Goal: Task Accomplishment & Management: Complete application form

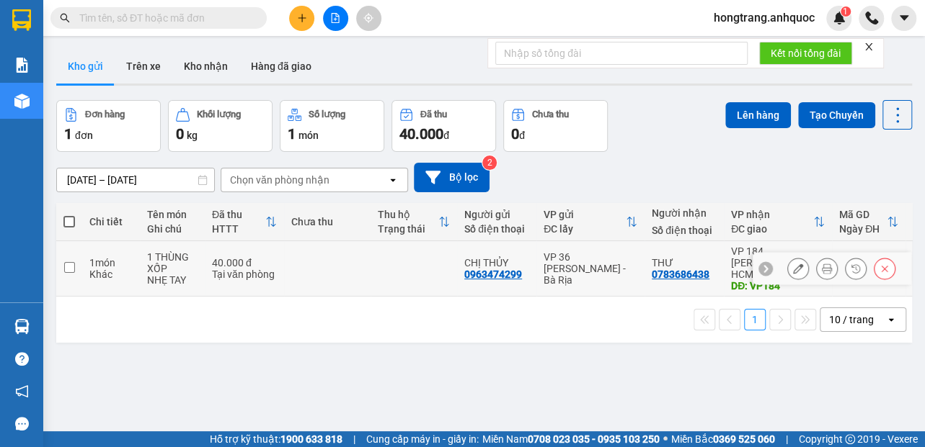
click at [88, 268] on td "1 món Khác" at bounding box center [111, 268] width 58 height 55
checkbox input "true"
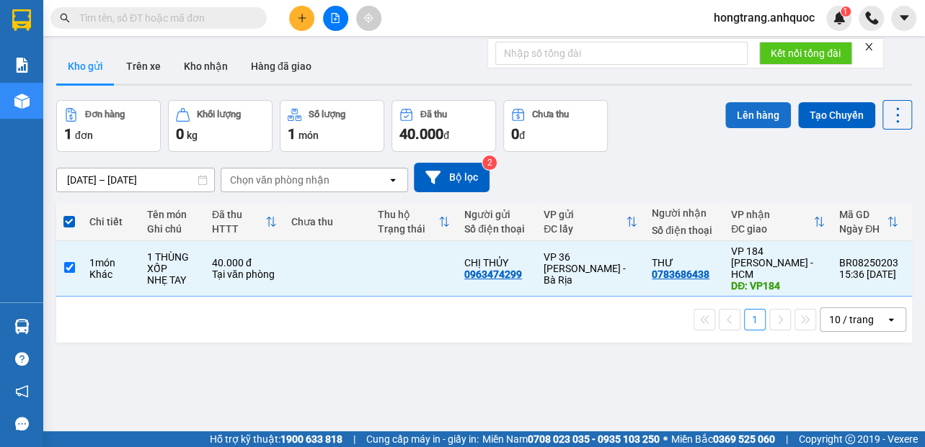
click at [726, 111] on button "Lên hàng" at bounding box center [758, 115] width 66 height 26
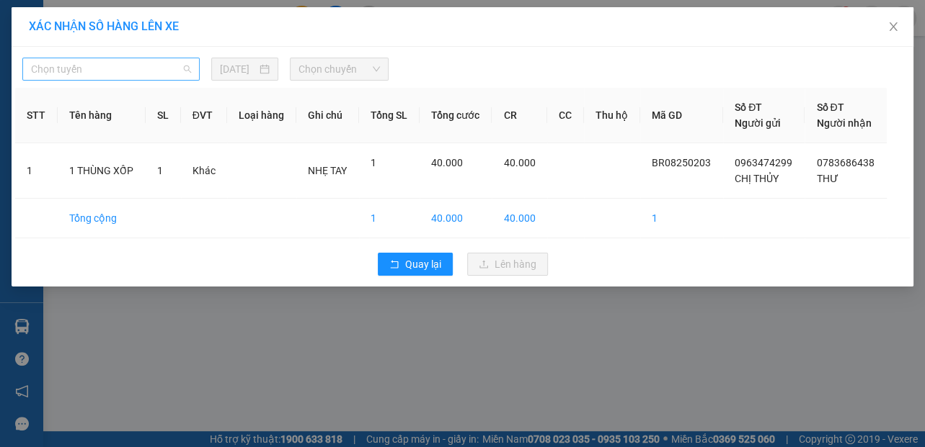
click at [121, 67] on span "Chọn tuyến" at bounding box center [111, 69] width 160 height 22
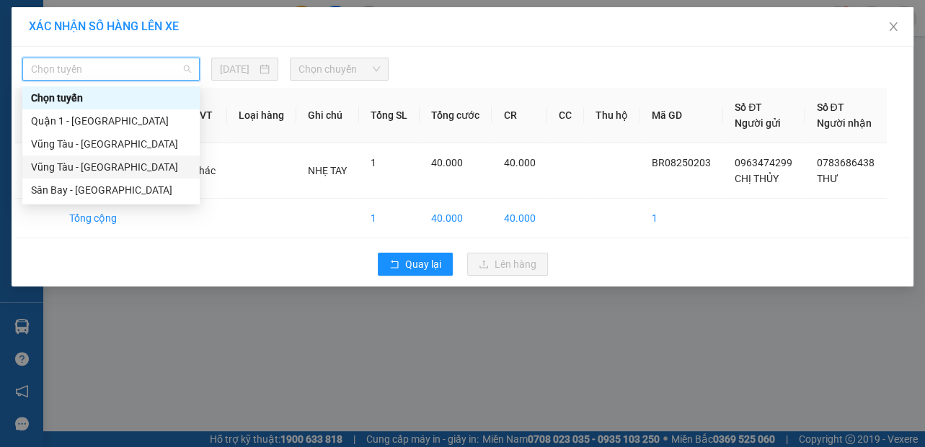
click at [61, 169] on div "Vũng Tàu - [GEOGRAPHIC_DATA]" at bounding box center [111, 167] width 160 height 16
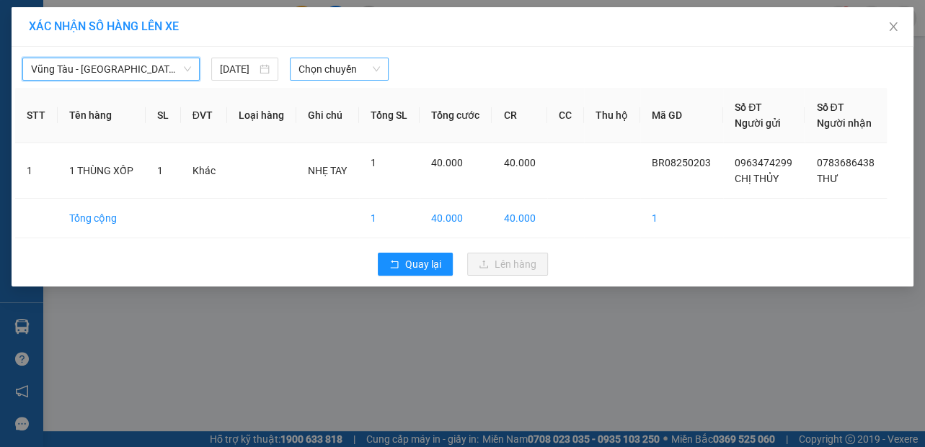
click at [314, 66] on span "Chọn chuyến" at bounding box center [338, 69] width 81 height 22
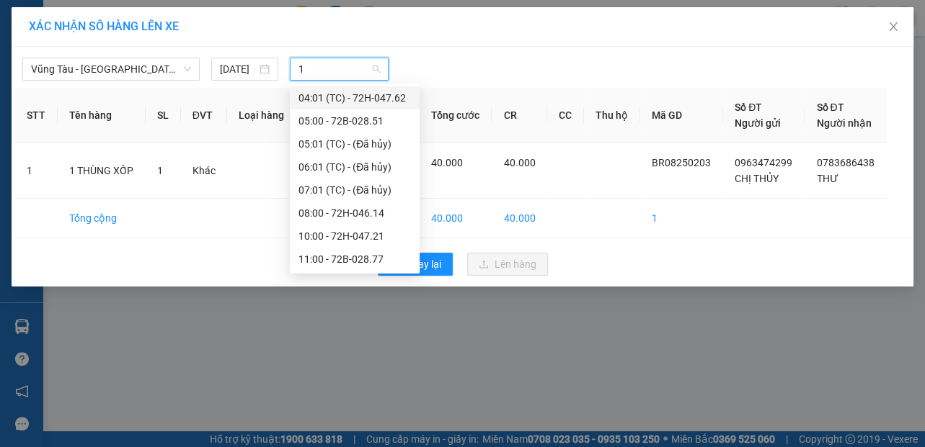
type input "16"
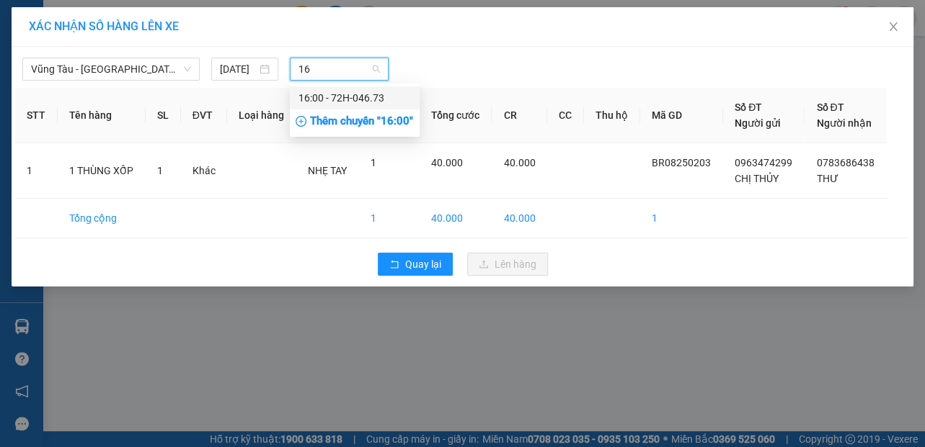
click at [326, 97] on div "16:00 - 72H-046.73" at bounding box center [354, 98] width 112 height 16
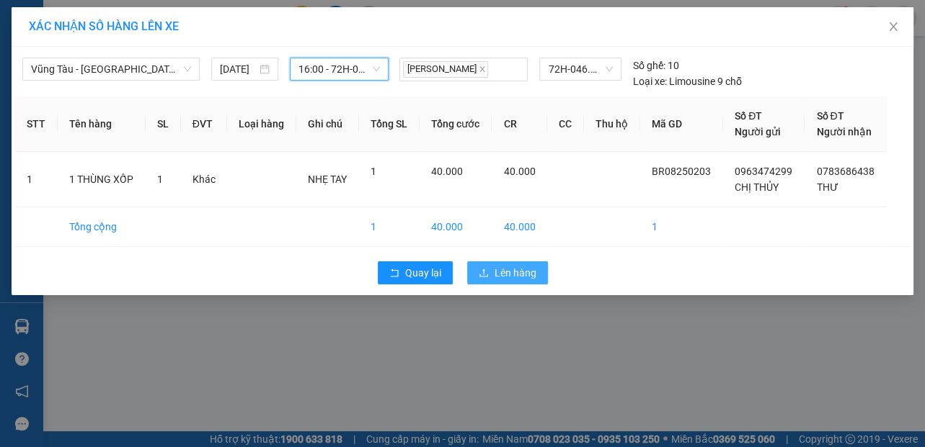
click at [486, 271] on icon "upload" at bounding box center [483, 273] width 10 height 10
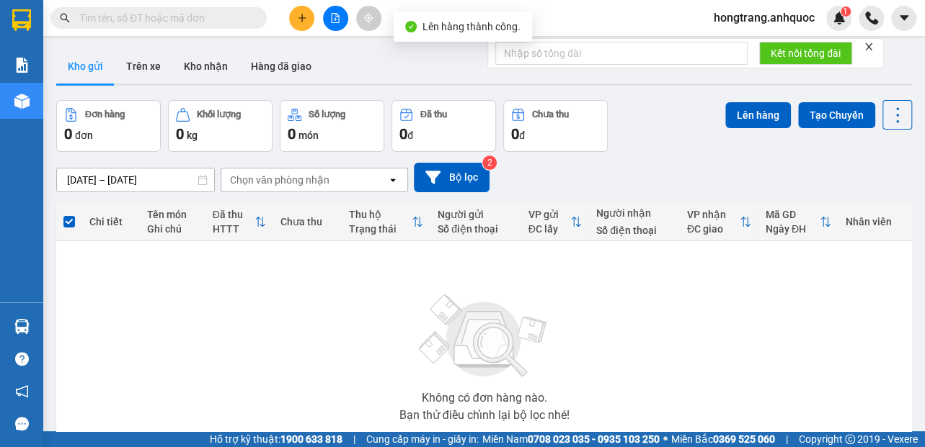
click at [334, 18] on icon "file-add" at bounding box center [335, 18] width 8 height 10
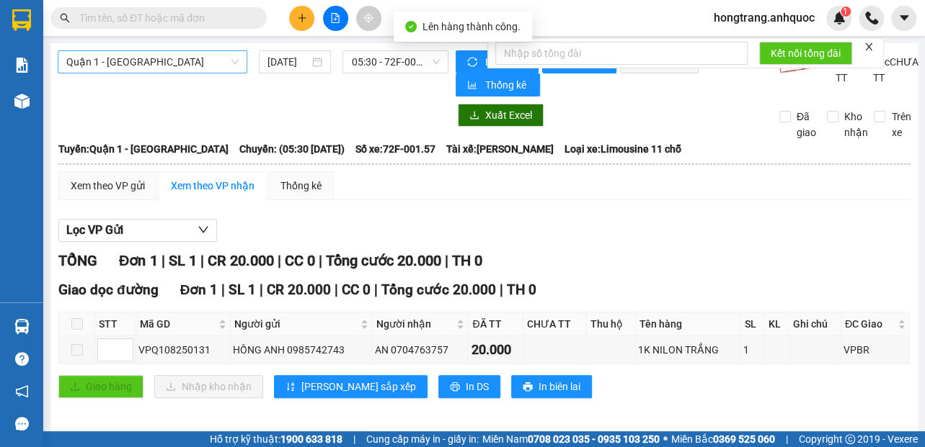
click at [143, 62] on span "Quận 1 - [GEOGRAPHIC_DATA]" at bounding box center [152, 62] width 172 height 22
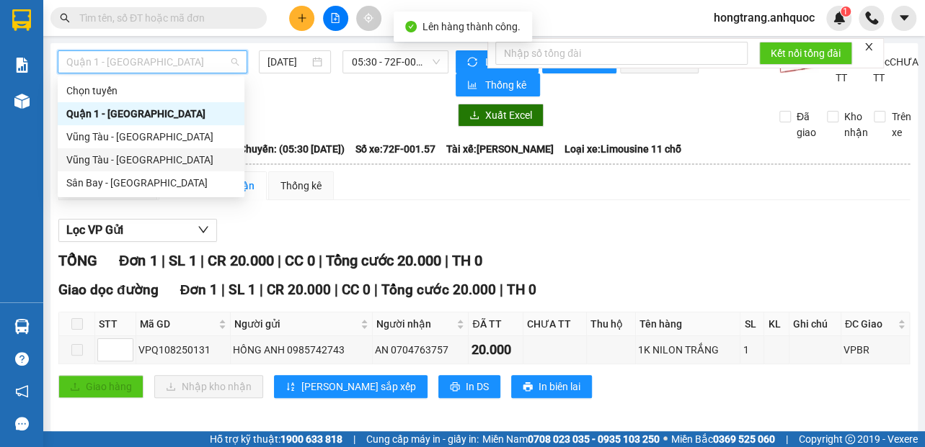
click at [110, 160] on div "Vũng Tàu - [GEOGRAPHIC_DATA]" at bounding box center [150, 160] width 169 height 16
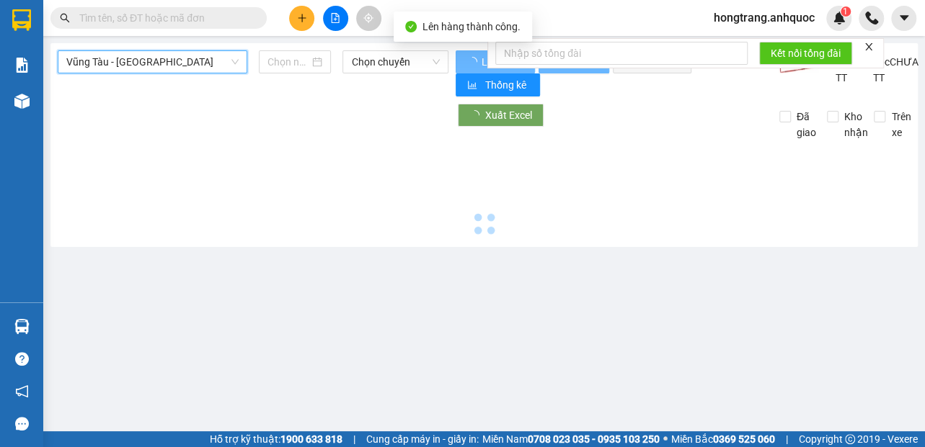
type input "[DATE]"
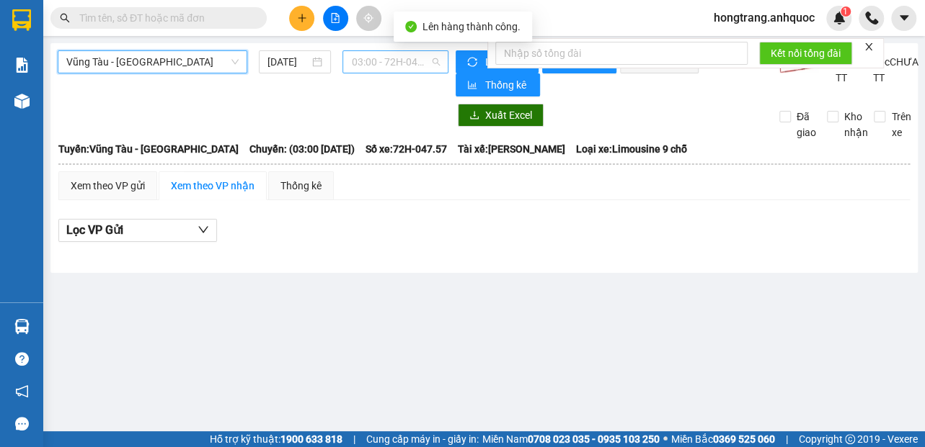
click at [358, 56] on span "03:00 - 72H-047.57" at bounding box center [395, 62] width 89 height 22
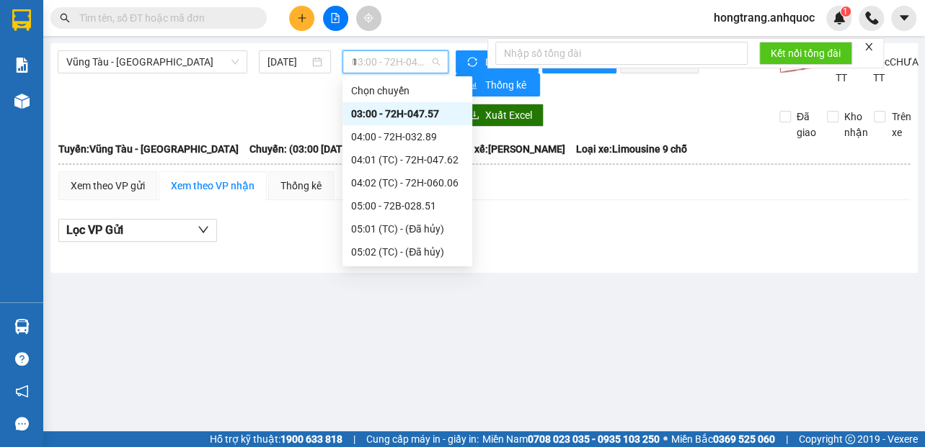
type input "16"
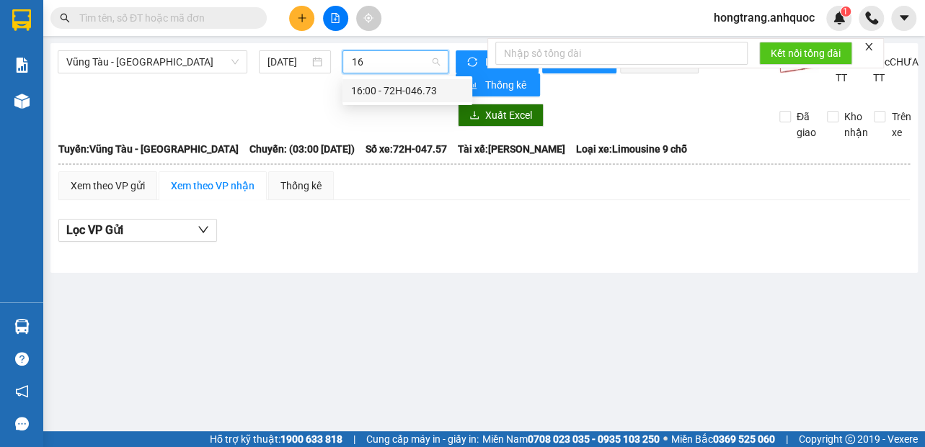
click at [364, 94] on div "16:00 - 72H-046.73" at bounding box center [407, 91] width 112 height 16
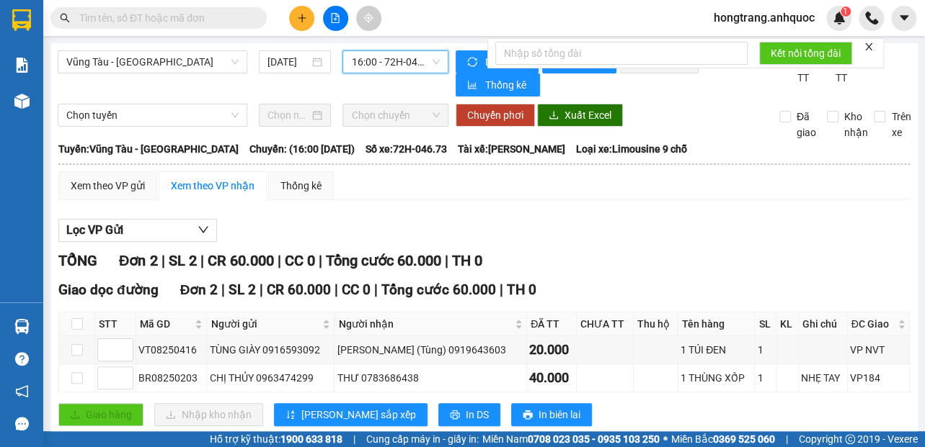
scroll to position [40, 0]
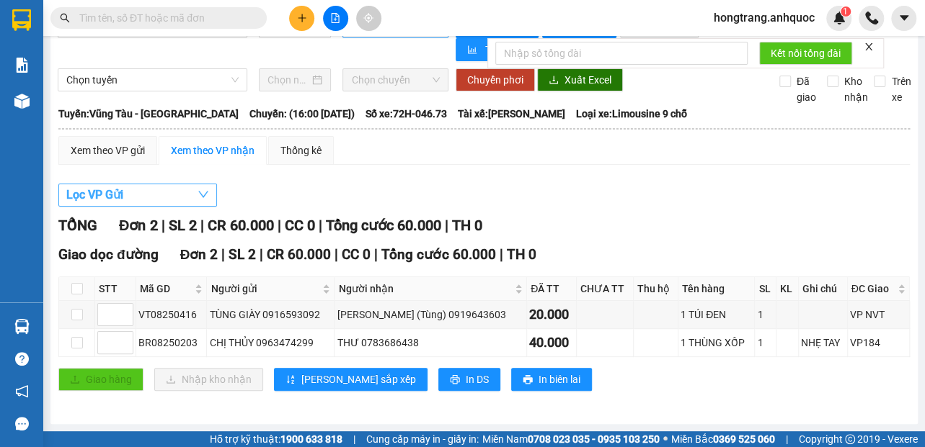
click at [97, 193] on span "Lọc VP Gửi" at bounding box center [94, 195] width 57 height 18
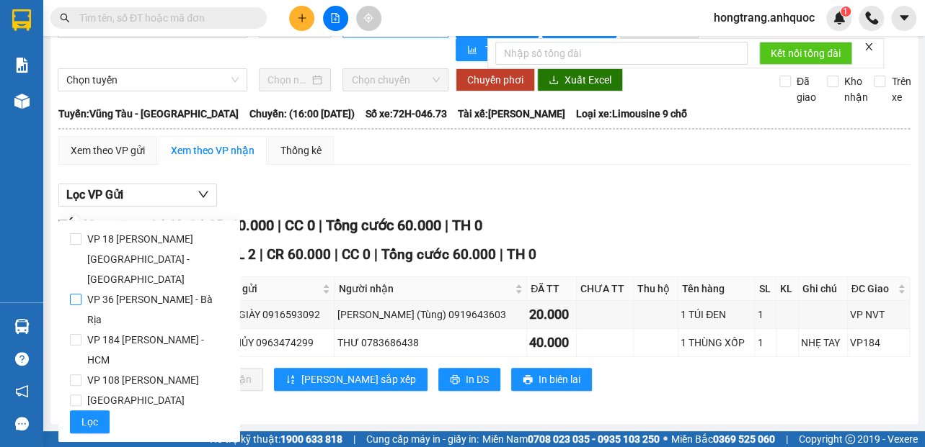
click at [99, 290] on span "VP 36 [PERSON_NAME] - Bà Rịa" at bounding box center [154, 310] width 147 height 40
click at [81, 294] on input "VP 36 [PERSON_NAME] - Bà Rịa" at bounding box center [76, 300] width 12 height 12
checkbox input "true"
click at [79, 411] on button "Lọc" at bounding box center [90, 422] width 40 height 23
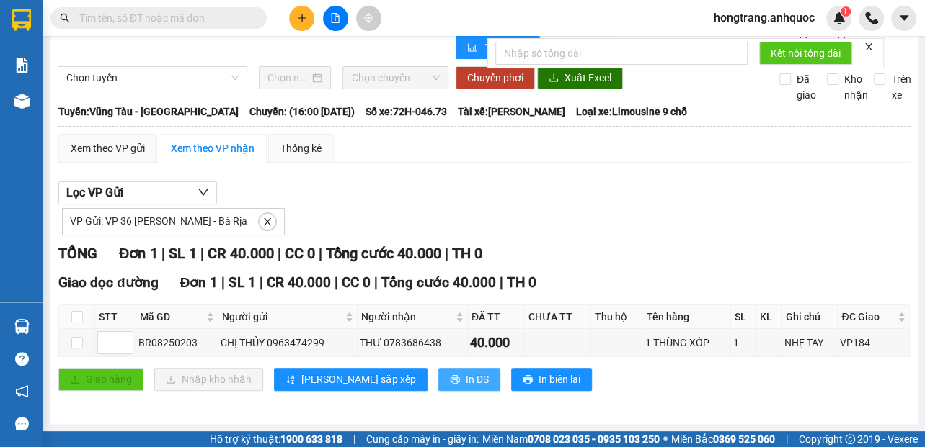
click at [438, 384] on button "In DS" at bounding box center [469, 379] width 62 height 23
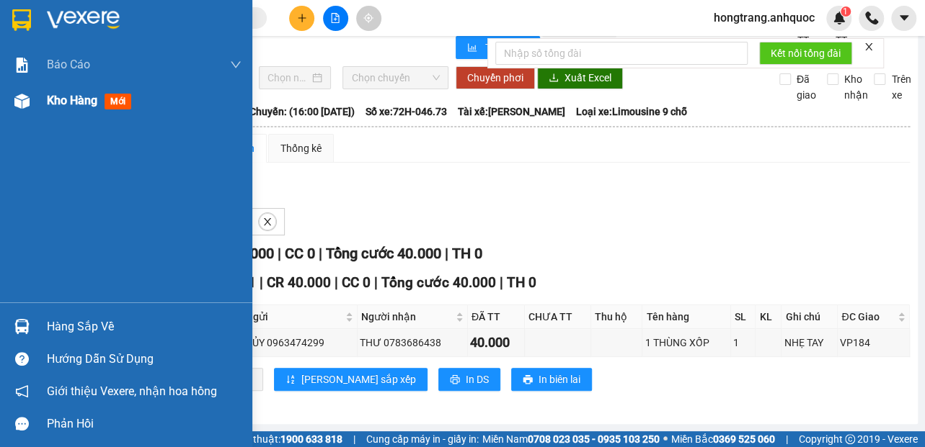
click at [12, 99] on div at bounding box center [21, 101] width 25 height 25
click at [74, 95] on span "Kho hàng" at bounding box center [72, 101] width 50 height 14
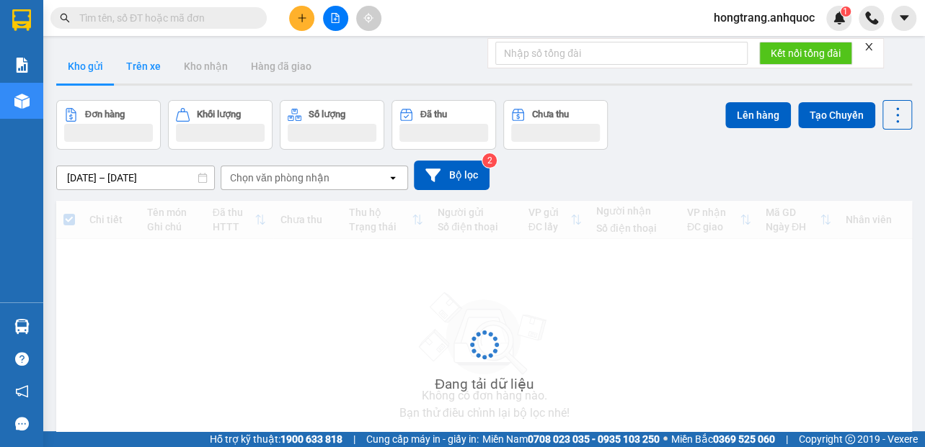
click at [131, 66] on button "Trên xe" at bounding box center [144, 66] width 58 height 35
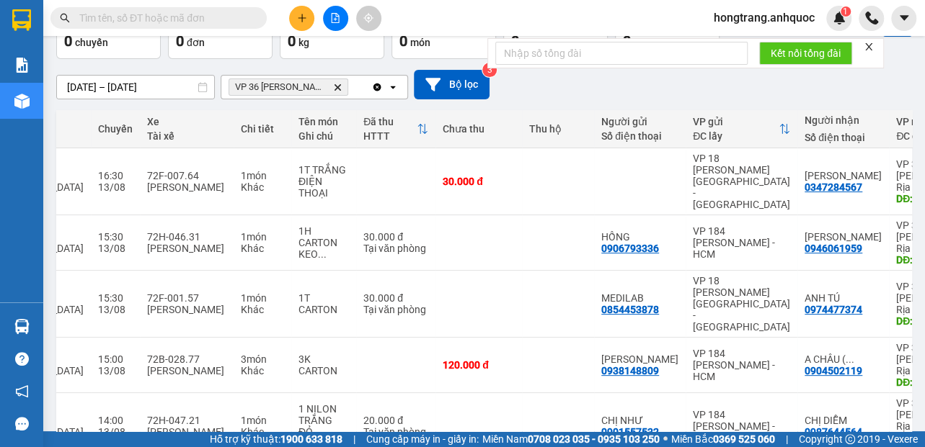
scroll to position [0, 205]
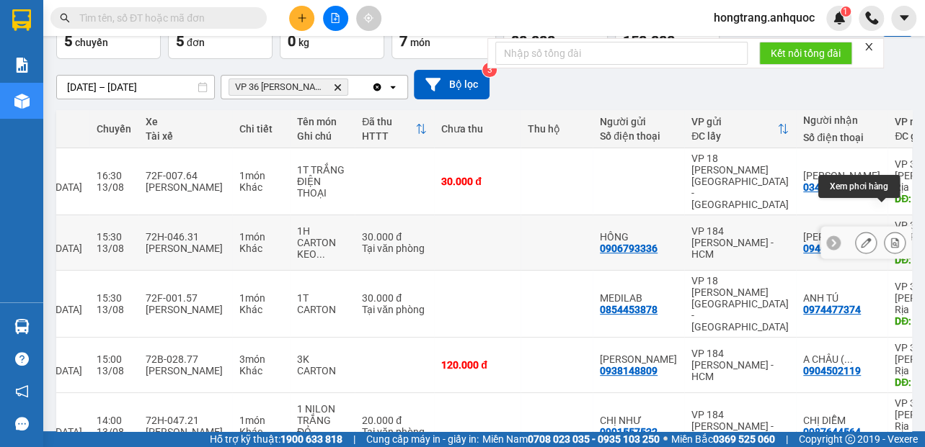
click at [887, 231] on button at bounding box center [894, 243] width 20 height 25
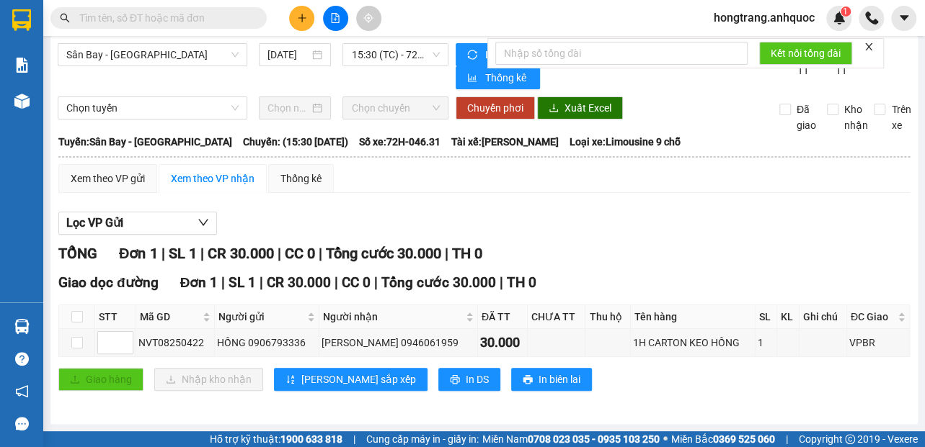
scroll to position [12, 0]
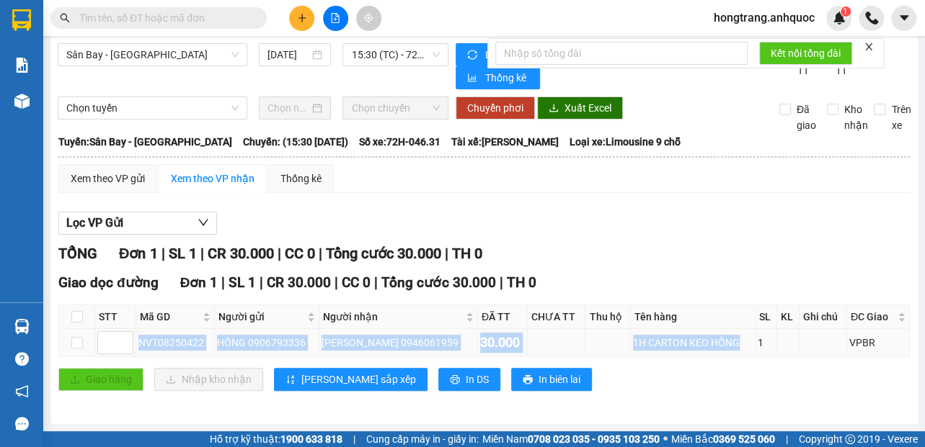
drag, startPoint x: 136, startPoint y: 344, endPoint x: 719, endPoint y: 337, distance: 583.0
click at [719, 337] on tr "NVT08250422 HỒNG 0906793336 [PERSON_NAME] 0946061959 30.000 1H CARTON KEO HỒNG …" at bounding box center [484, 343] width 850 height 28
copy tr "NVT08250422 HỒNG 0906793336 [PERSON_NAME] 0946061959 30.000 1H CARTON KEO HỒNG"
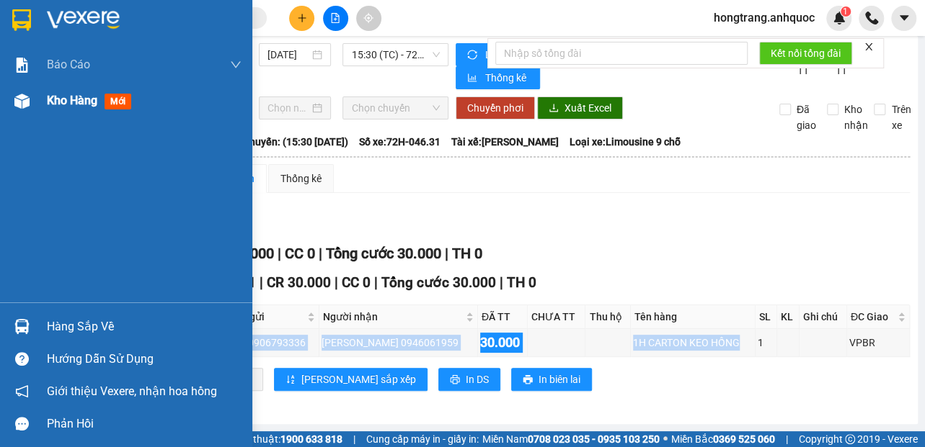
click at [23, 97] on img at bounding box center [21, 101] width 15 height 15
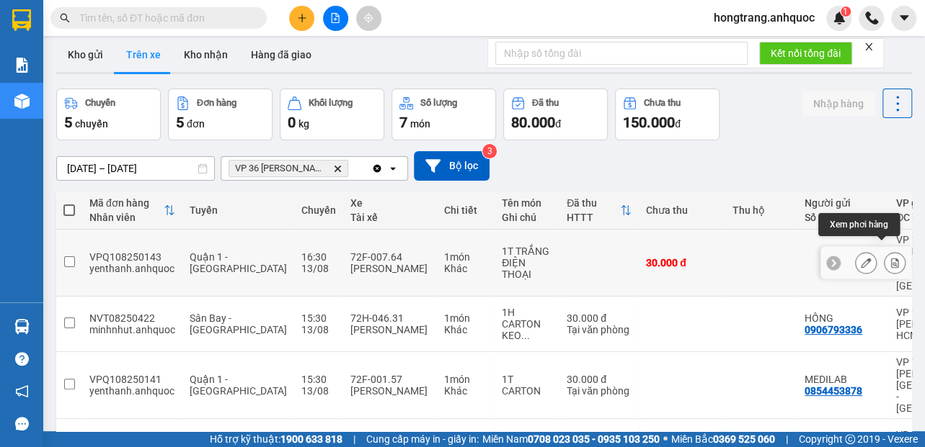
click at [891, 258] on icon at bounding box center [895, 263] width 8 height 10
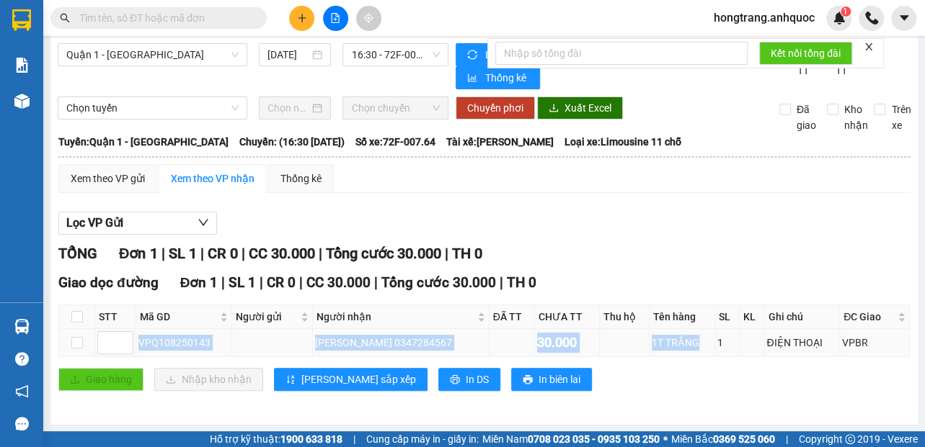
copy tr "VPQ108250143 [PERSON_NAME] 0347284567 30.000 1T TRẮNG"
drag, startPoint x: 138, startPoint y: 345, endPoint x: 691, endPoint y: 355, distance: 553.5
click at [691, 355] on tr "VPQ108250143 [PERSON_NAME] 0347284567 30.000 1T TRẮNG 1 ĐIỆN THOẠI VPBR" at bounding box center [484, 343] width 850 height 28
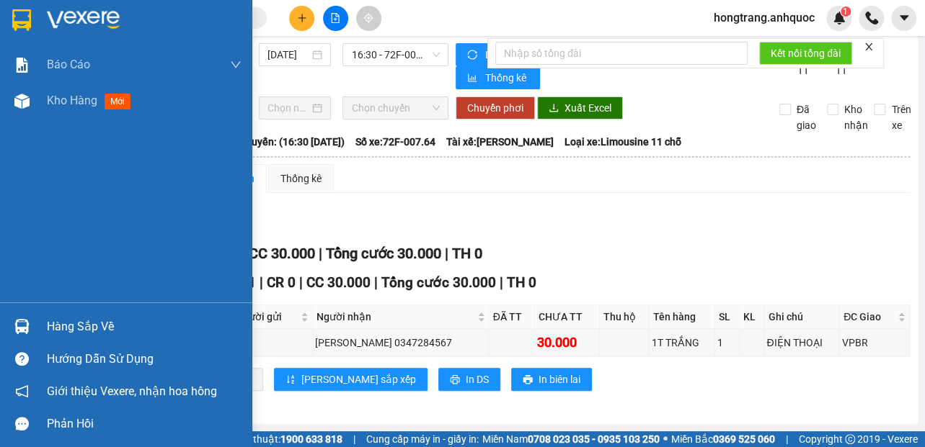
click at [4, 252] on div "Báo cáo Báo cáo dòng tiền (nhân viên) Doanh số tạo đơn theo VP gửi (nhà xe) Doa…" at bounding box center [126, 175] width 252 height 256
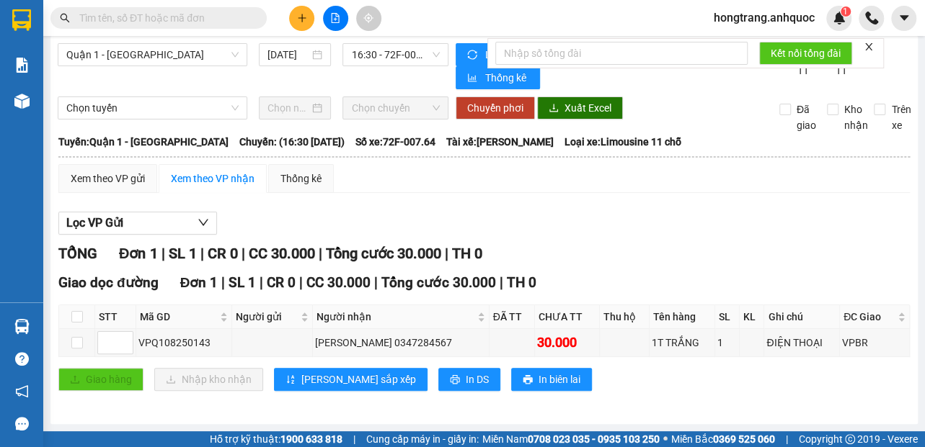
drag, startPoint x: 241, startPoint y: 140, endPoint x: 549, endPoint y: 146, distance: 307.8
click at [549, 146] on div "[GEOGRAPHIC_DATA]: Quận 1 - Vũng [PERSON_NAME]: (16:30 [DATE]) Số xe: 72F-007.6…" at bounding box center [483, 142] width 851 height 16
copy div "16:30 [DATE]) Số xe: 72F-007.64 Tài xế: [PERSON_NAME]"
click at [308, 16] on button at bounding box center [301, 18] width 25 height 25
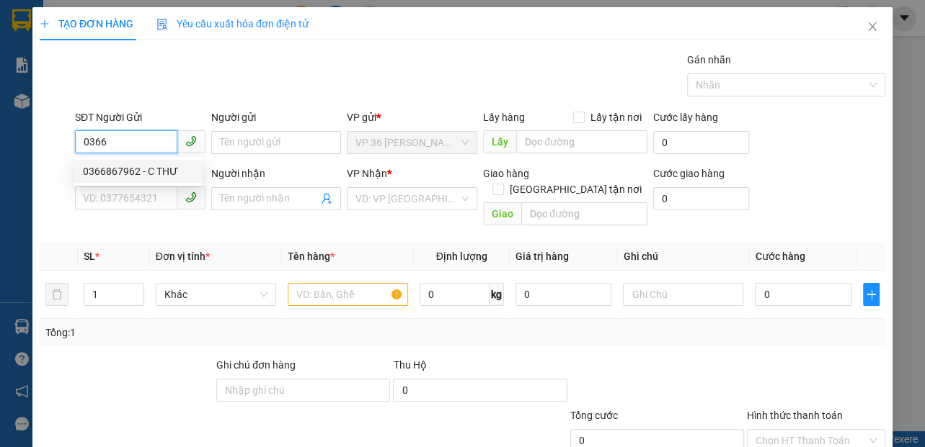
click at [120, 171] on div "0366867962 - C THƯ" at bounding box center [138, 172] width 111 height 16
type input "0366867962"
type input "C THƯ"
type input "0978242813"
type input "A HOÀNG"
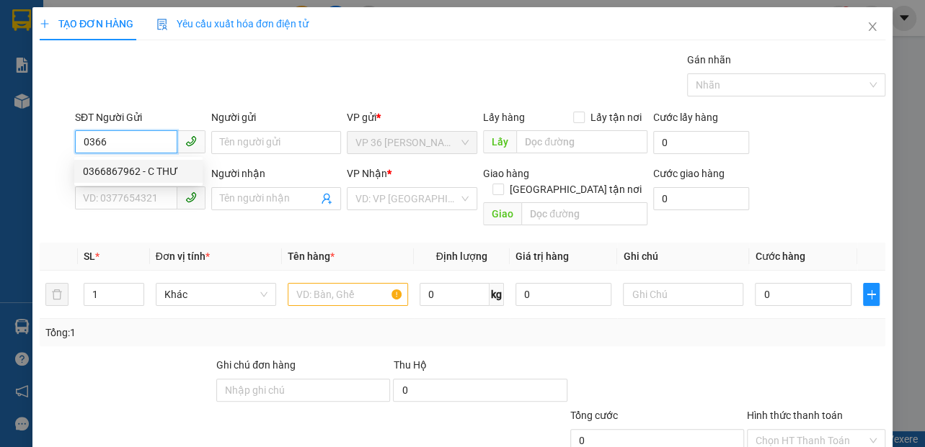
type input "VPNVT"
type input "20.000"
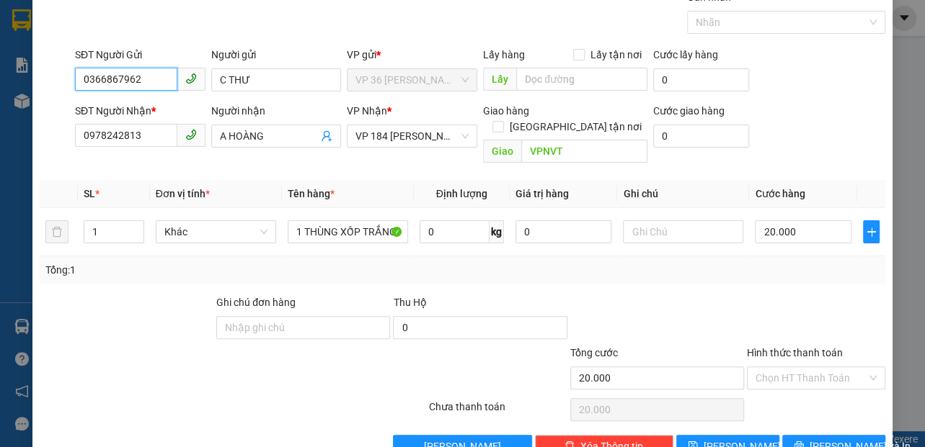
scroll to position [84, 0]
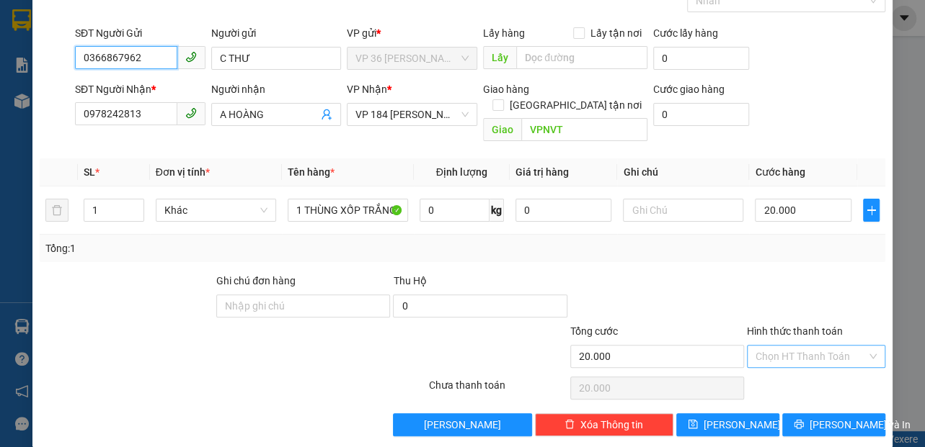
type input "0366867962"
click at [775, 346] on input "Hình thức thanh toán" at bounding box center [810, 357] width 111 height 22
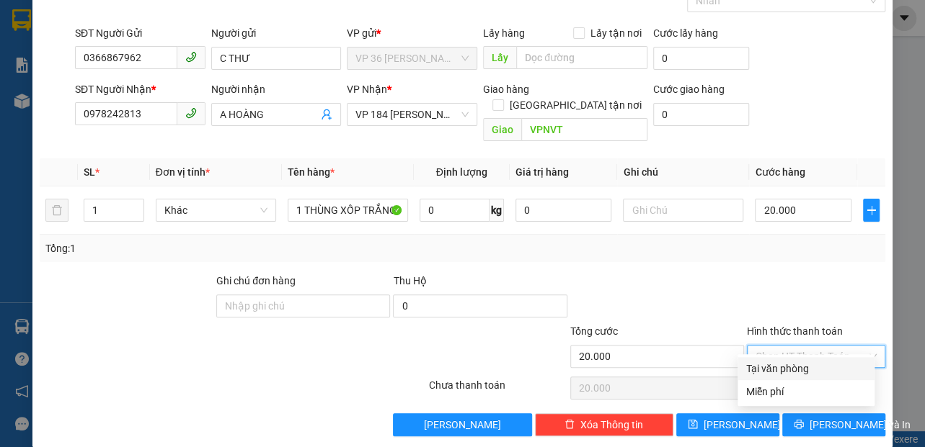
click at [764, 370] on div "Tại văn phòng" at bounding box center [806, 369] width 120 height 16
type input "0"
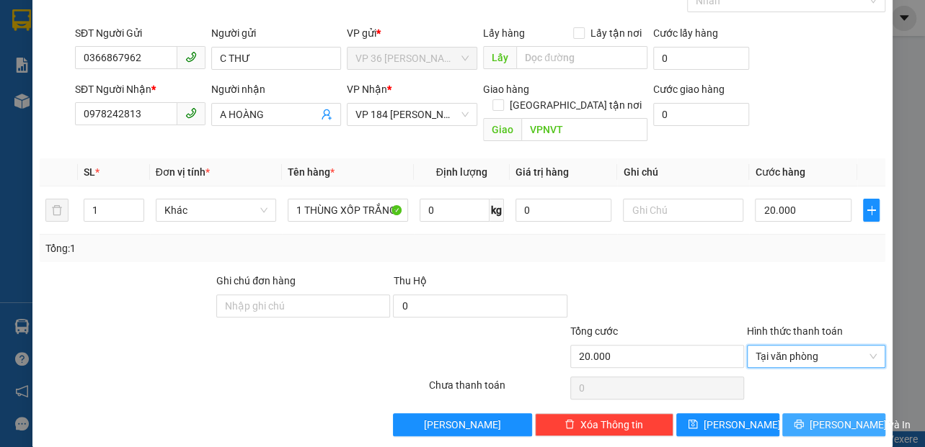
click at [805, 414] on button "[PERSON_NAME] và In" at bounding box center [833, 425] width 103 height 23
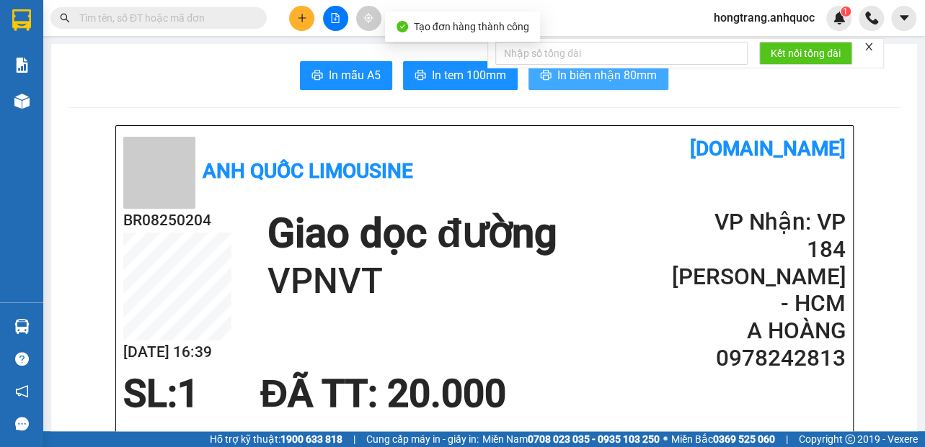
click at [576, 78] on span "In biên nhận 80mm" at bounding box center [606, 75] width 99 height 18
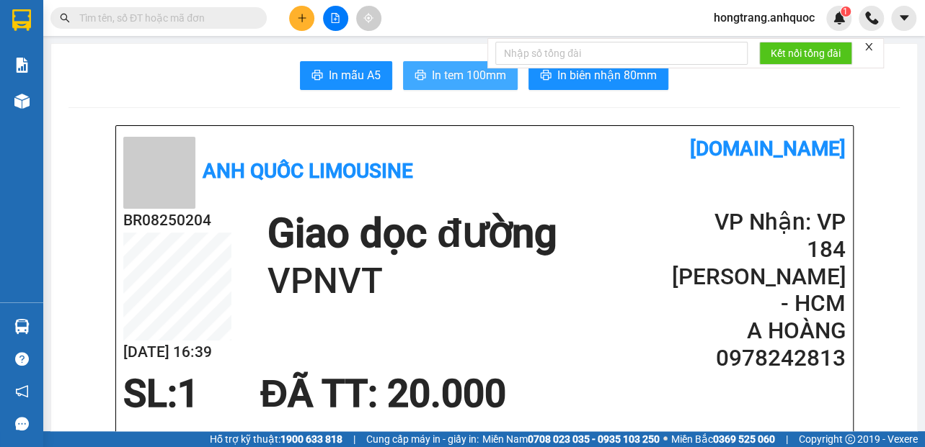
click at [455, 71] on span "In tem 100mm" at bounding box center [469, 75] width 74 height 18
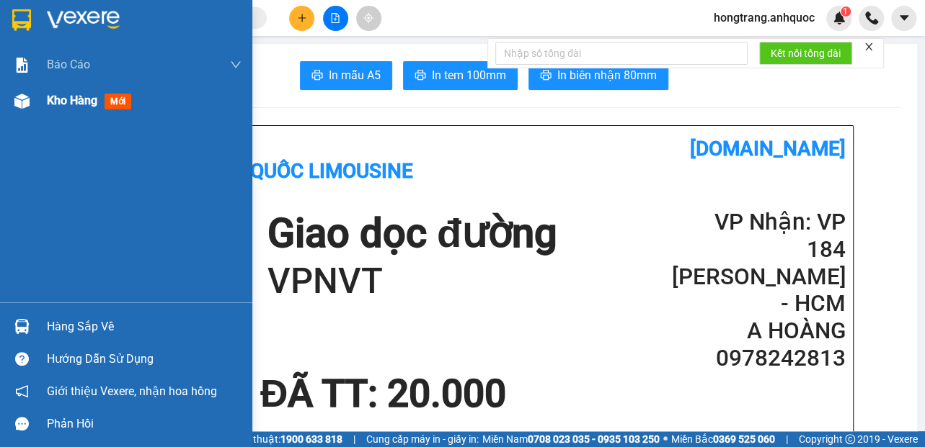
click at [19, 101] on img at bounding box center [21, 101] width 15 height 15
